Goal: Task Accomplishment & Management: Use online tool/utility

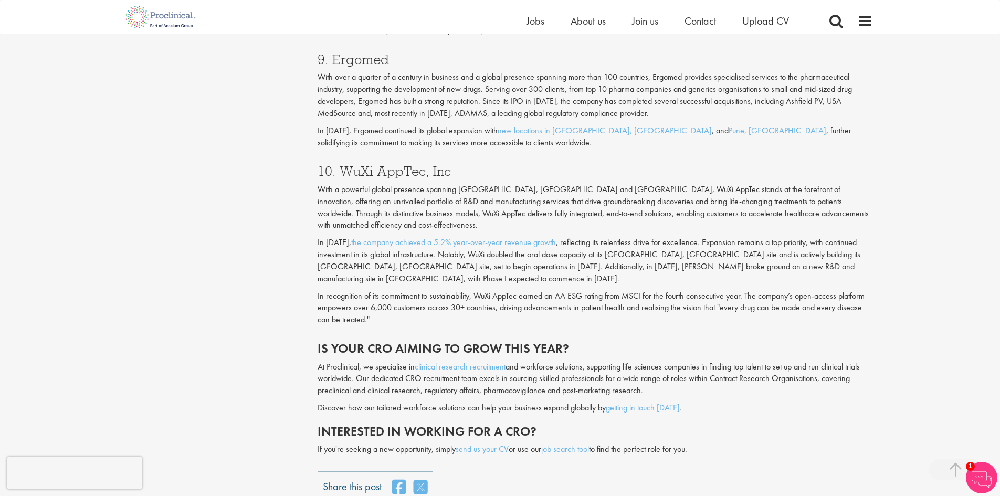
scroll to position [2326, 0]
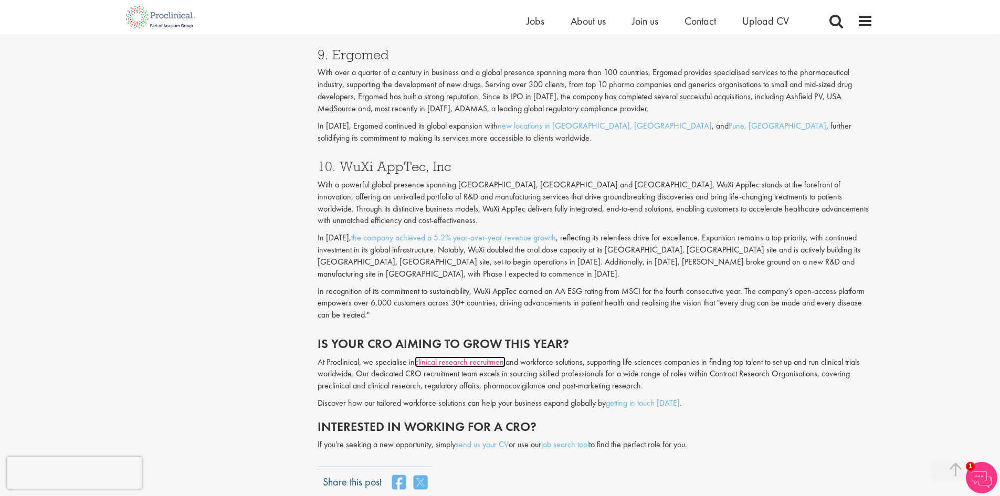
click at [456, 356] on link "clinical research recruitment" at bounding box center [460, 361] width 91 height 11
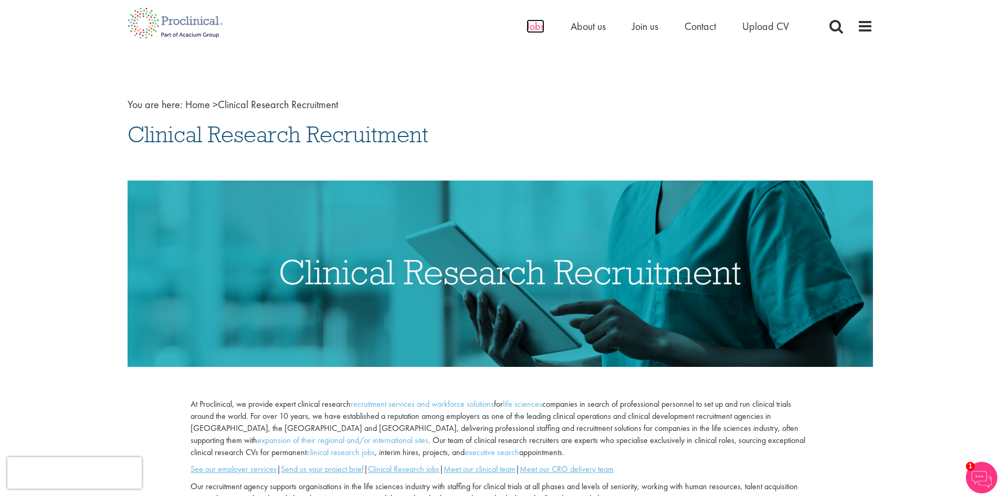
click at [535, 27] on span "Jobs" at bounding box center [535, 26] width 18 height 14
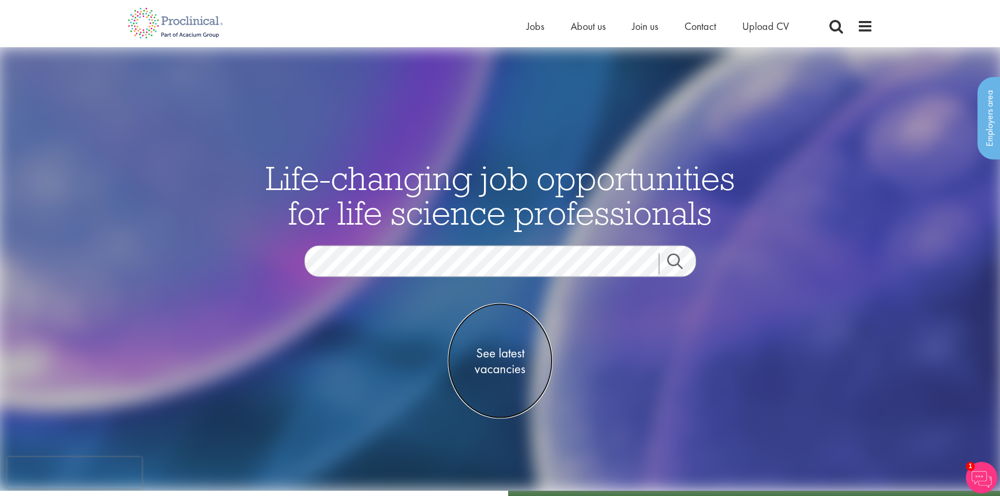
click at [500, 354] on span "See latest vacancies" at bounding box center [500, 360] width 105 height 31
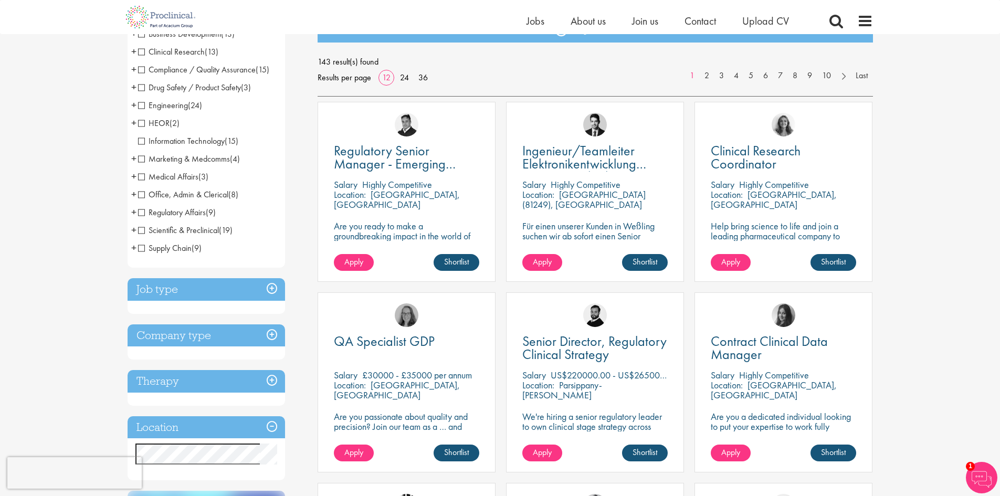
scroll to position [157, 0]
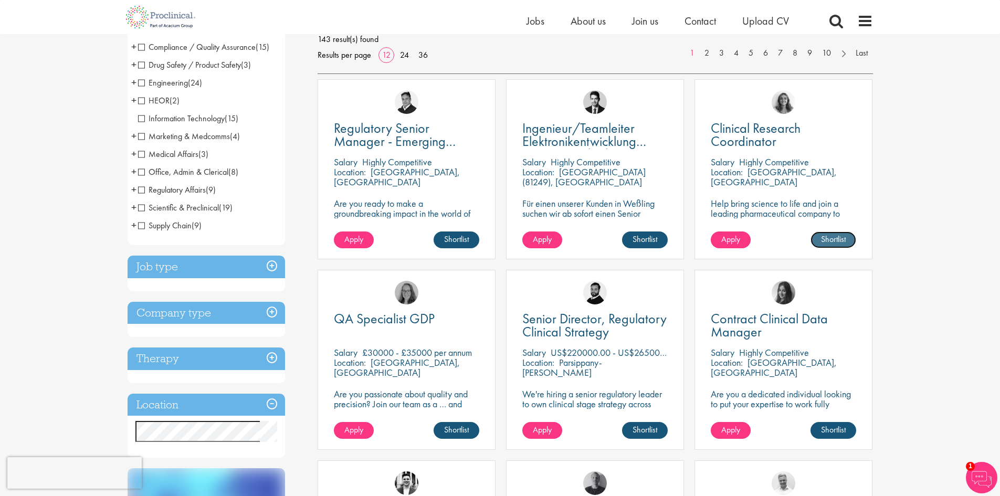
click at [825, 241] on link "Shortlist" at bounding box center [833, 239] width 46 height 17
click at [826, 240] on link "Shortlisted" at bounding box center [829, 239] width 54 height 17
click at [739, 214] on p "Help bring science to life and join a leading pharmaceutical company to play a …" at bounding box center [782, 223] width 145 height 50
click at [733, 137] on span "Clinical Research Coordinator" at bounding box center [755, 134] width 90 height 31
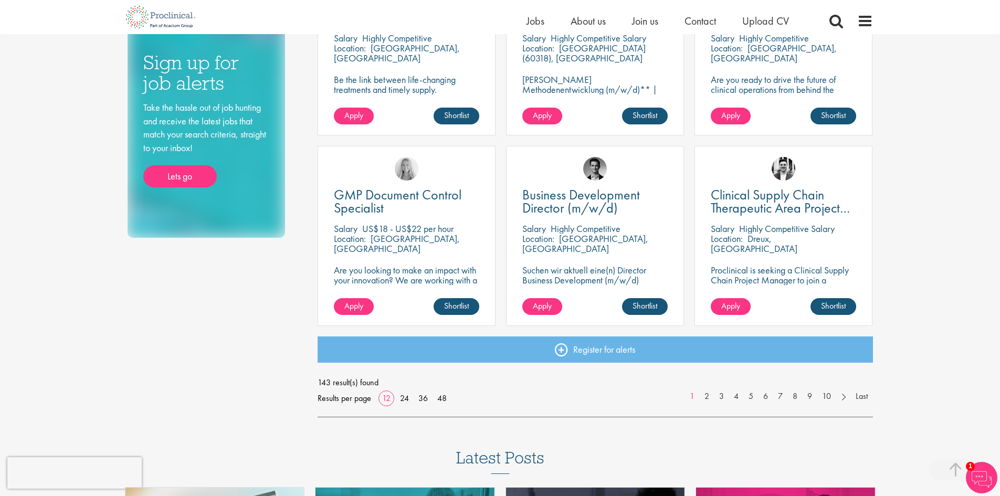
scroll to position [665, 0]
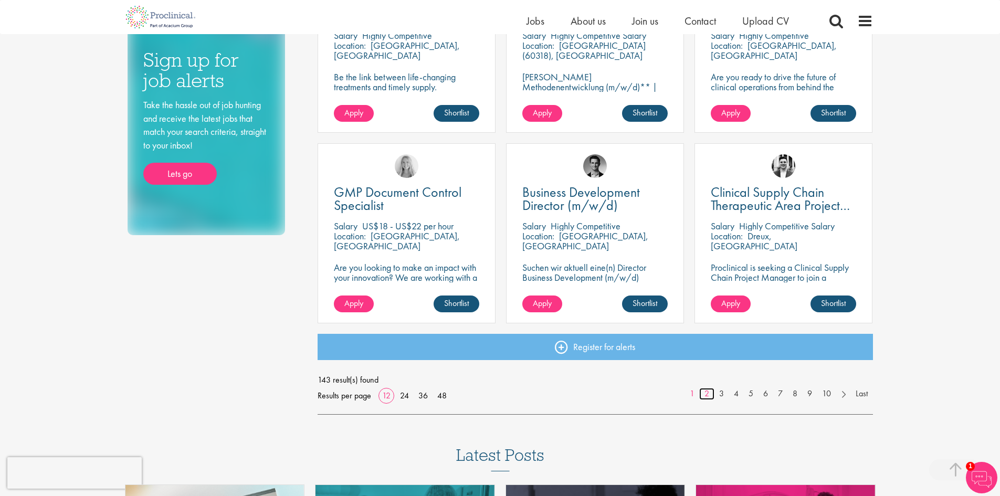
click at [706, 395] on link "2" at bounding box center [706, 394] width 15 height 12
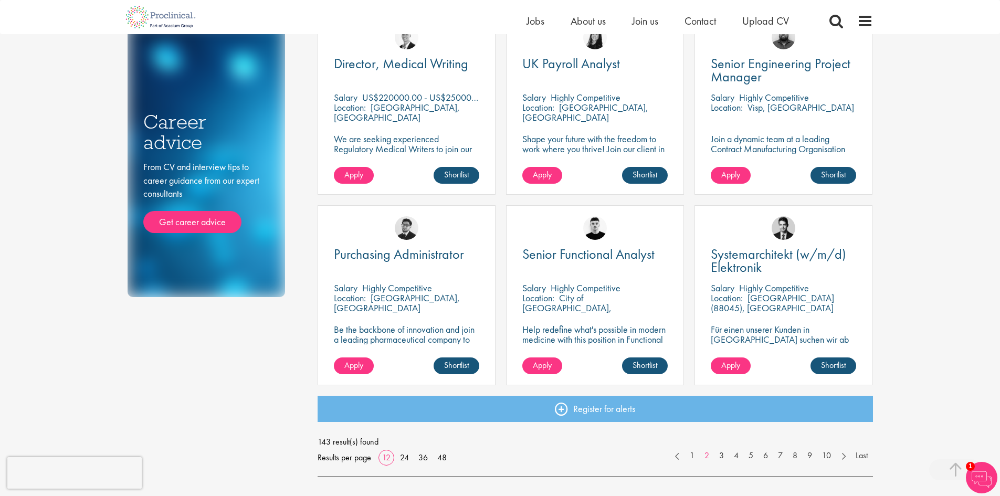
scroll to position [612, 0]
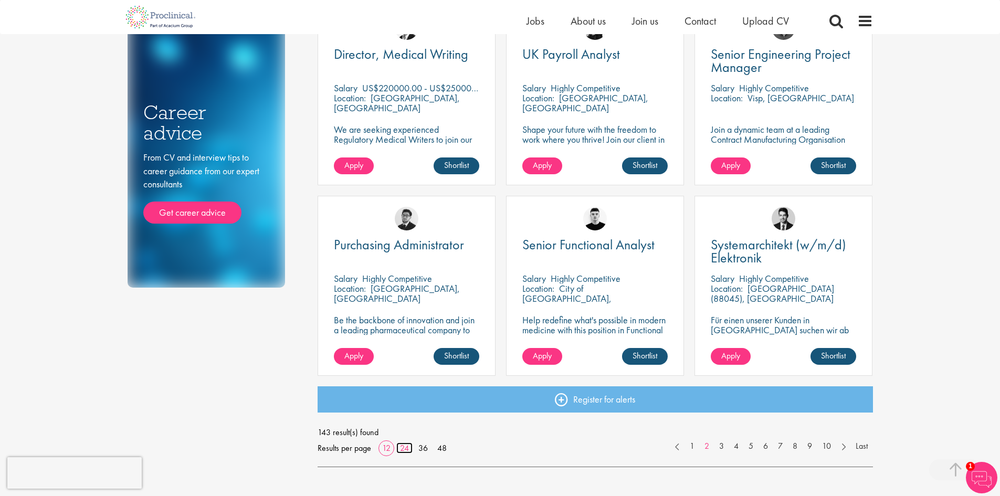
click at [401, 450] on link "24" at bounding box center [404, 447] width 16 height 11
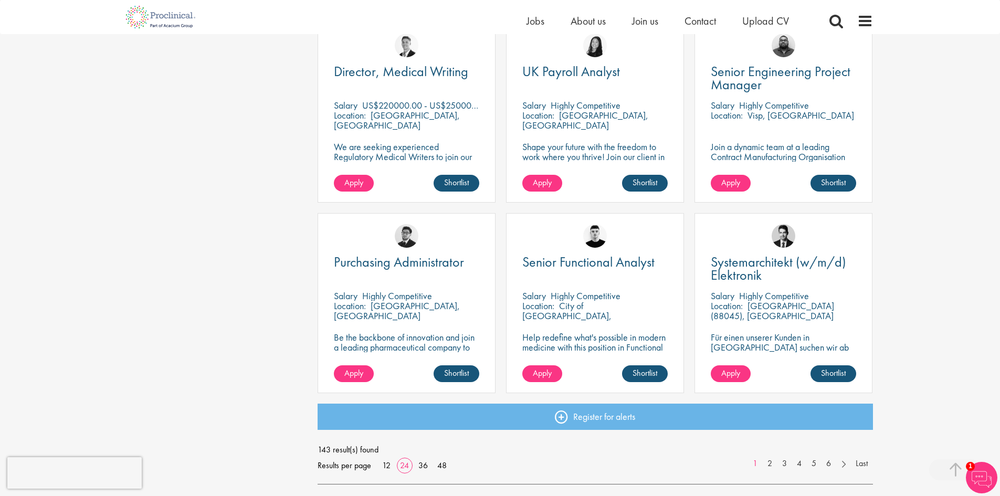
scroll to position [1364, 0]
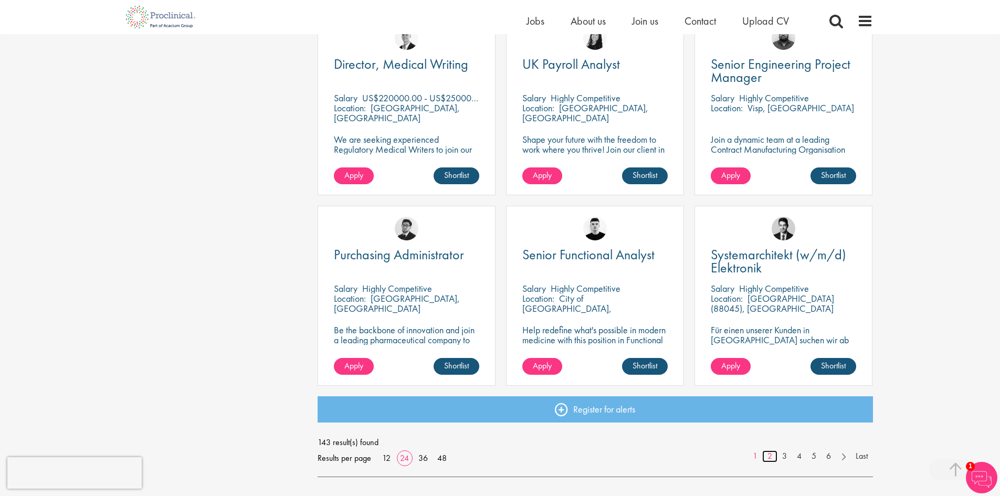
click at [769, 456] on link "2" at bounding box center [769, 456] width 15 height 12
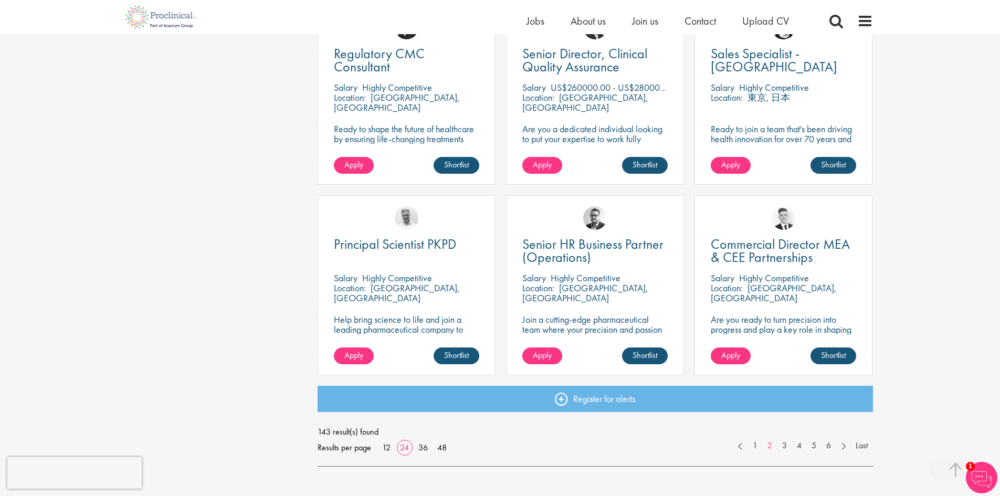
scroll to position [1382, 0]
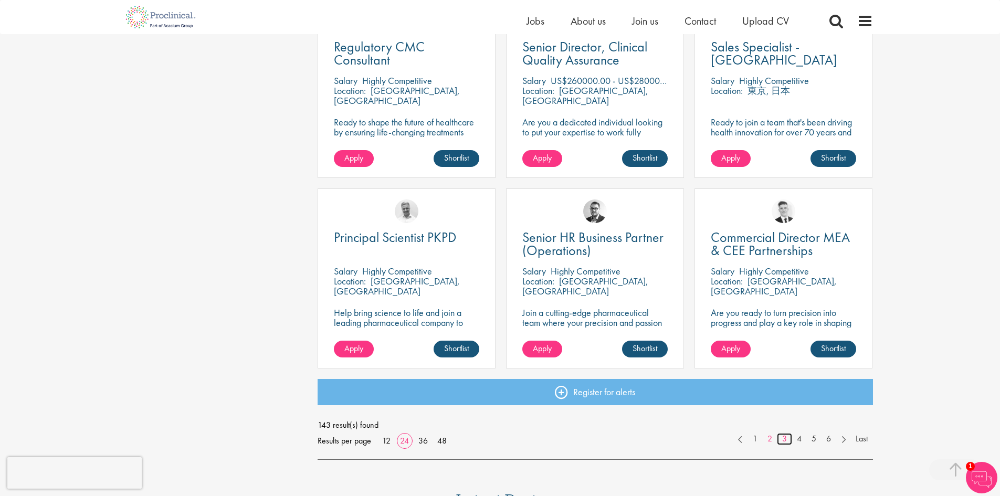
click at [782, 439] on link "3" at bounding box center [784, 439] width 15 height 12
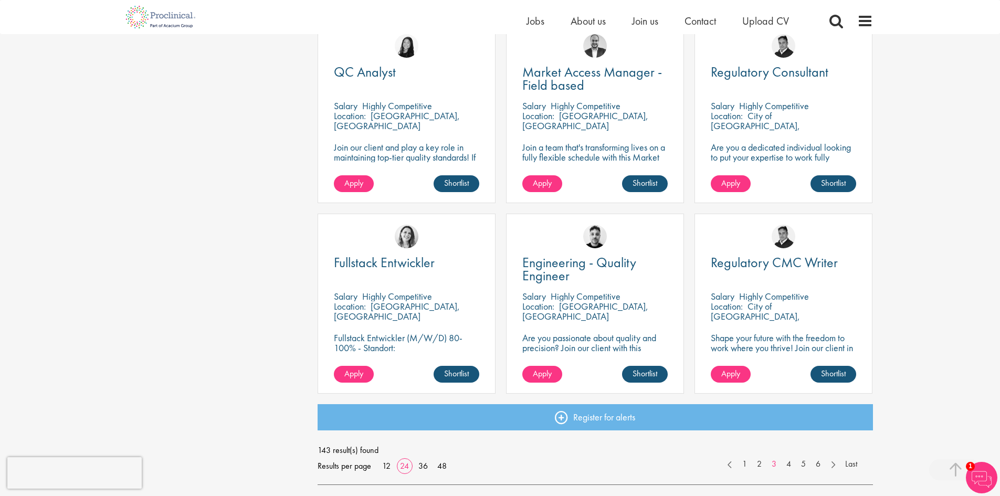
scroll to position [1417, 0]
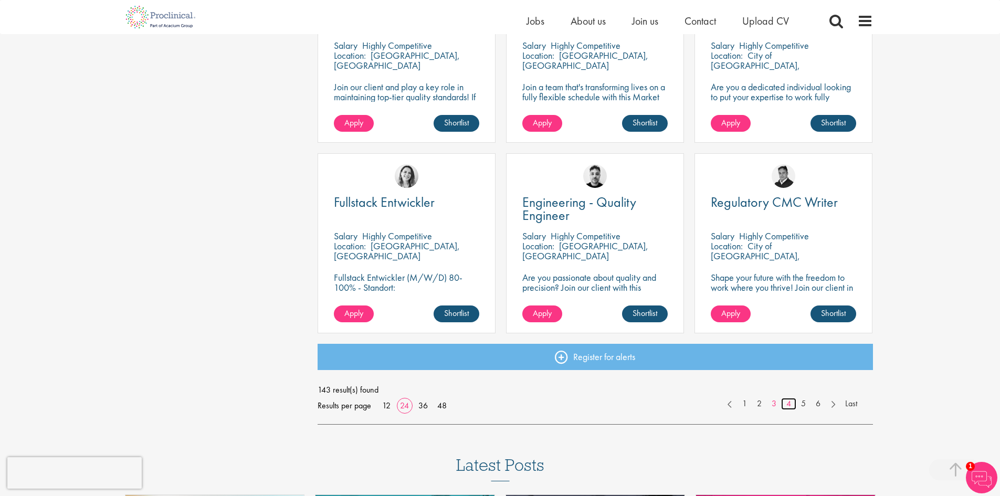
click at [785, 406] on link "4" at bounding box center [788, 404] width 15 height 12
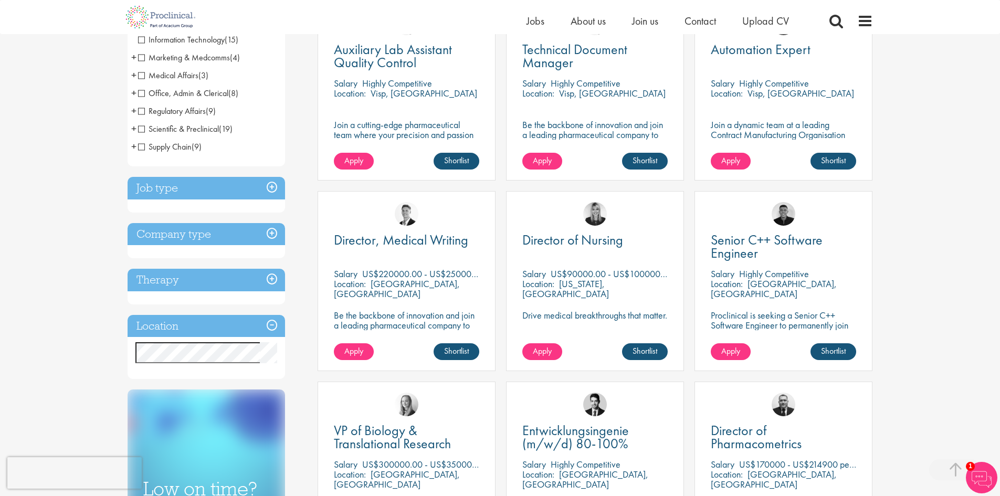
scroll to position [262, 0]
